Goal: Check status: Check status

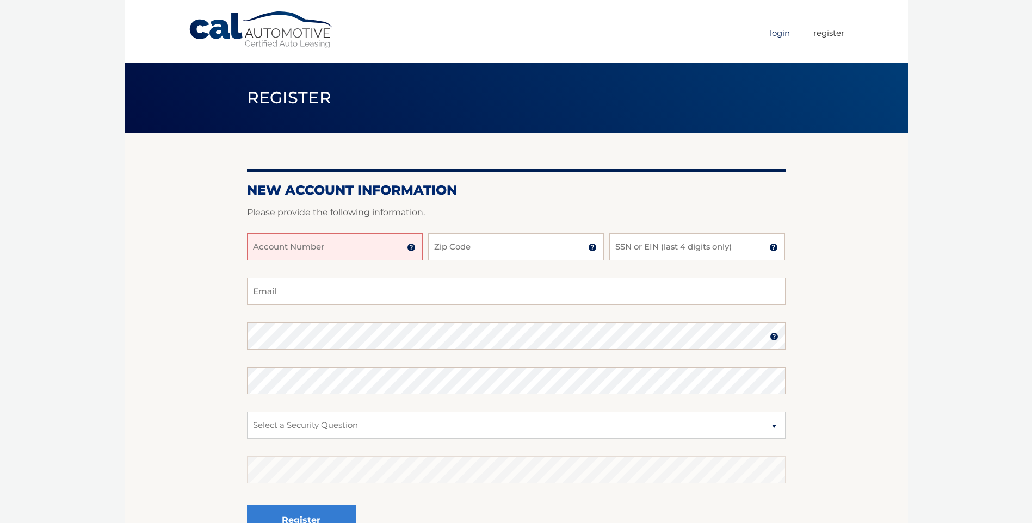
click at [778, 30] on link "Login" at bounding box center [780, 33] width 20 height 18
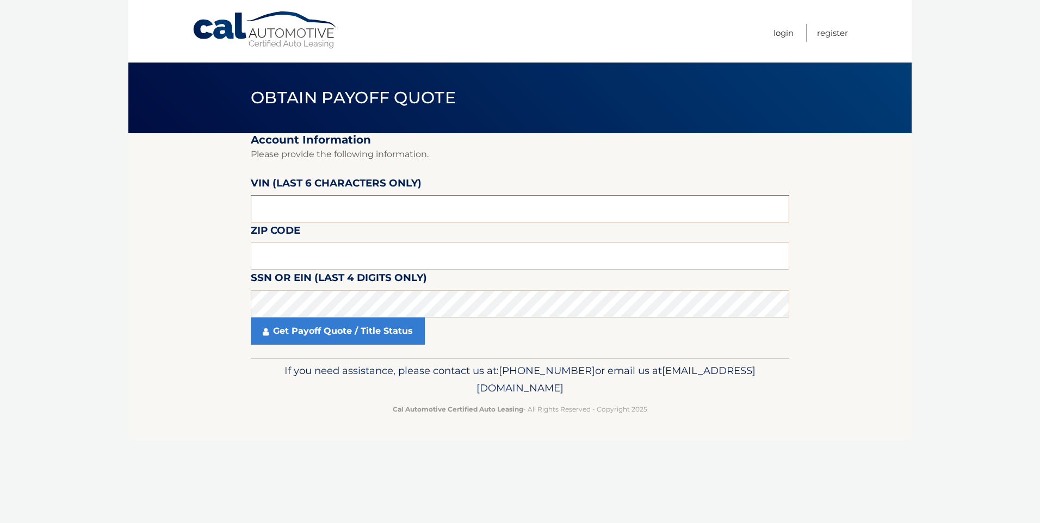
click at [313, 203] on input "text" at bounding box center [520, 208] width 539 height 27
type input "060074"
click at [320, 256] on input "text" at bounding box center [520, 256] width 539 height 27
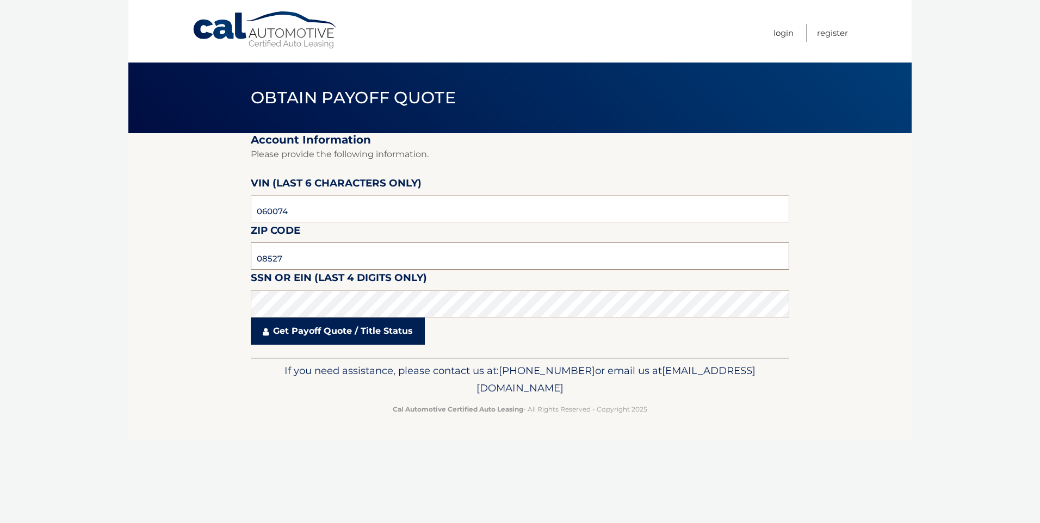
type input "08527"
click at [312, 332] on link "Get Payoff Quote / Title Status" at bounding box center [338, 331] width 174 height 27
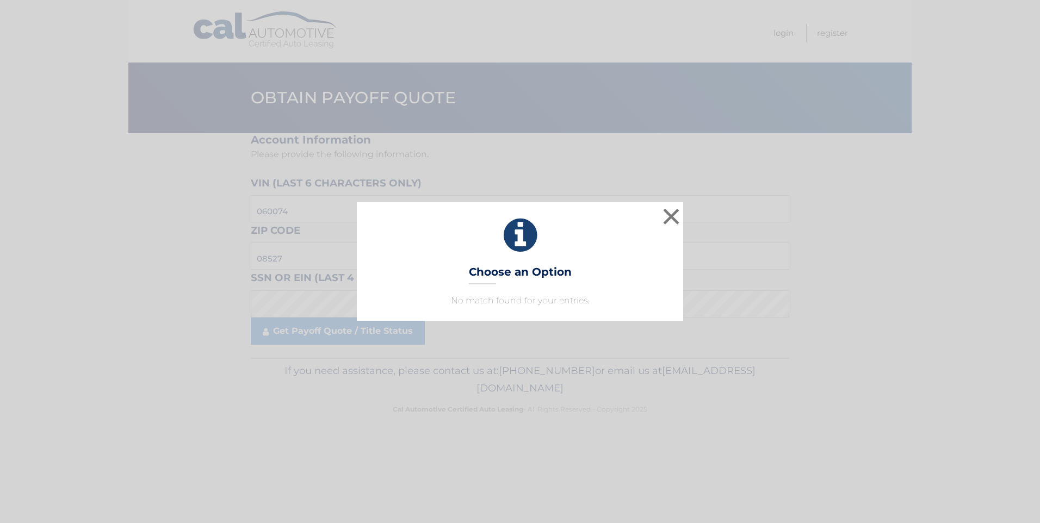
click at [635, 246] on icon at bounding box center [520, 235] width 299 height 39
click at [557, 303] on p "No match found for your entries." at bounding box center [520, 300] width 299 height 13
click at [554, 275] on h3 "Choose an Option" at bounding box center [520, 275] width 103 height 19
click at [669, 215] on button "×" at bounding box center [672, 217] width 22 height 22
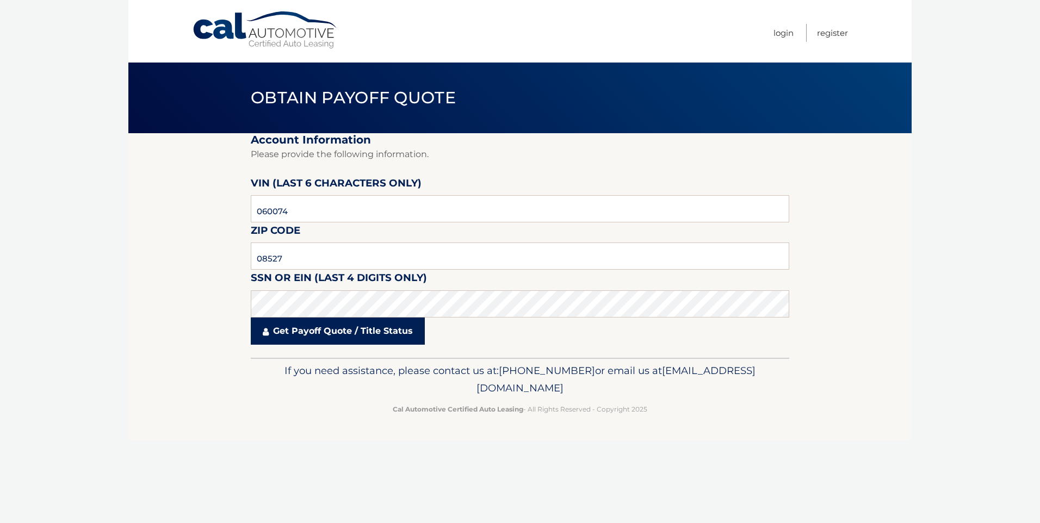
click at [328, 338] on link "Get Payoff Quote / Title Status" at bounding box center [338, 331] width 174 height 27
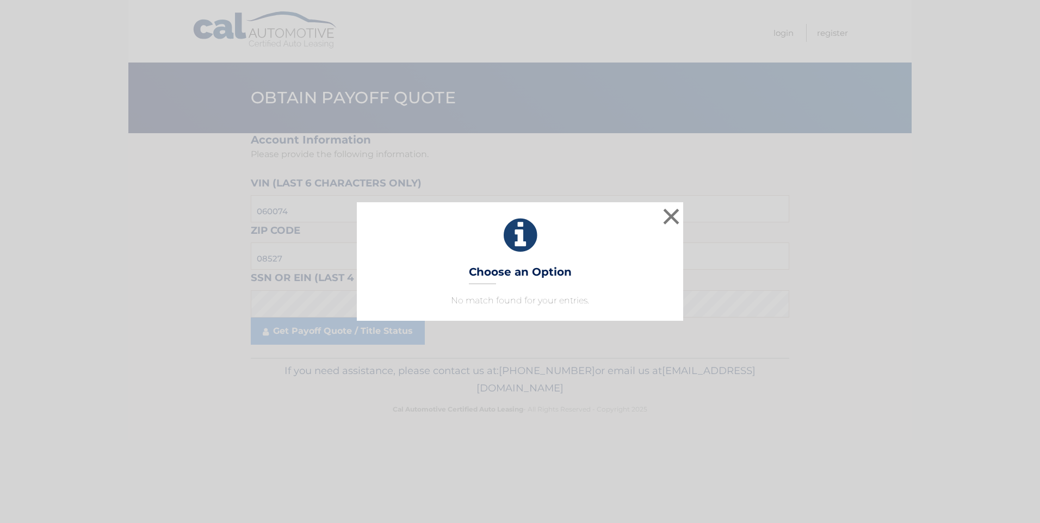
click at [498, 270] on h3 "Choose an Option" at bounding box center [520, 275] width 103 height 19
click at [664, 211] on button "×" at bounding box center [672, 217] width 22 height 22
